Goal: Obtain resource: Download file/media

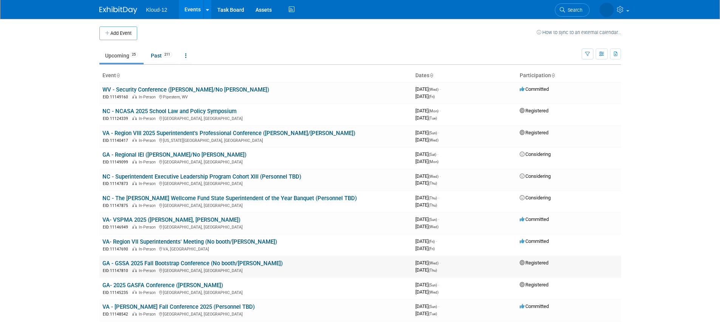
click at [152, 261] on link "GA - GSSA 2025 Fall Bootstrap Conference (No booth/[PERSON_NAME])" at bounding box center [192, 263] width 180 height 7
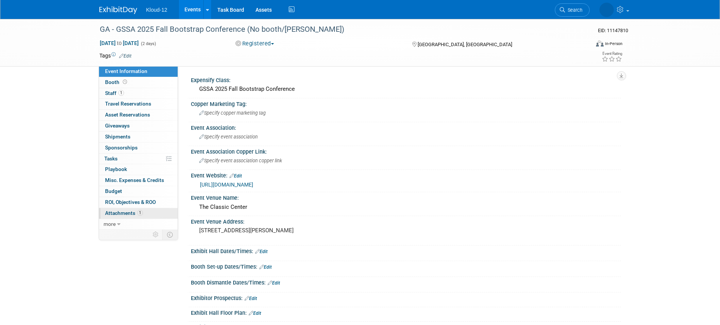
click at [128, 212] on span "Attachments 1" at bounding box center [124, 213] width 38 height 6
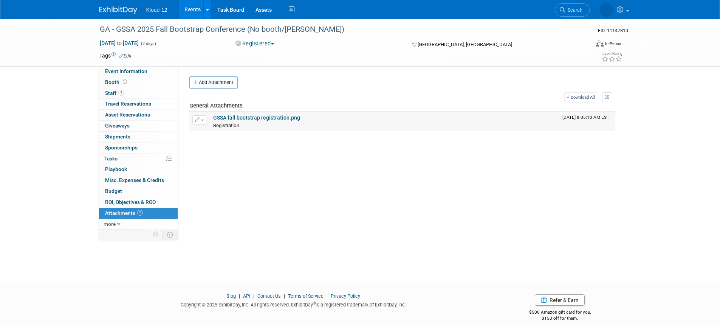
click at [238, 118] on link "GSSA fall bootstrap registration.png" at bounding box center [256, 117] width 87 height 6
